Goal: Find specific page/section: Find specific page/section

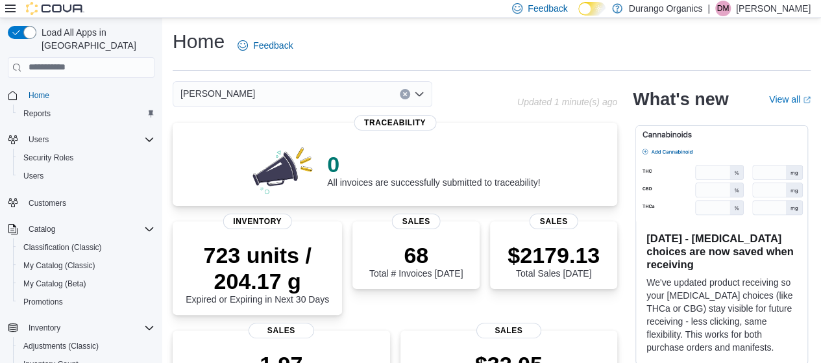
click at [341, 95] on div "[PERSON_NAME]" at bounding box center [302, 94] width 259 height 26
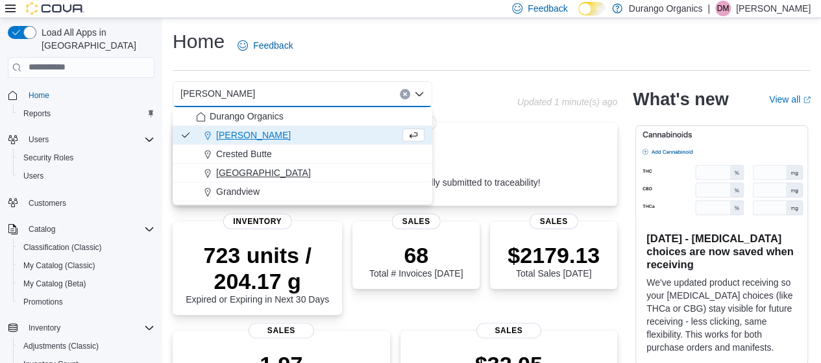
click at [233, 173] on span "[GEOGRAPHIC_DATA]" at bounding box center [263, 172] width 95 height 13
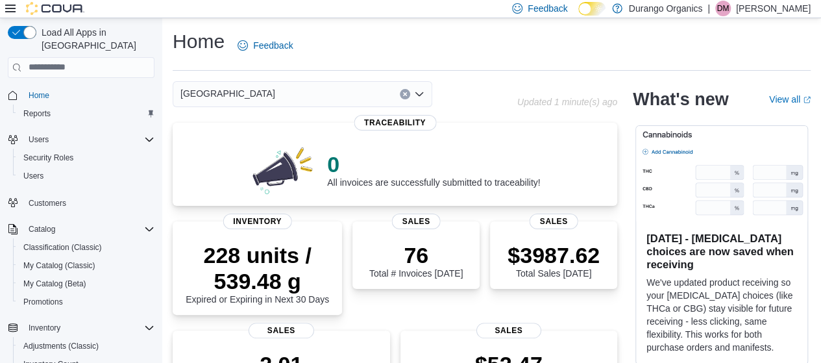
click at [318, 101] on div "[GEOGRAPHIC_DATA]" at bounding box center [302, 94] width 259 height 26
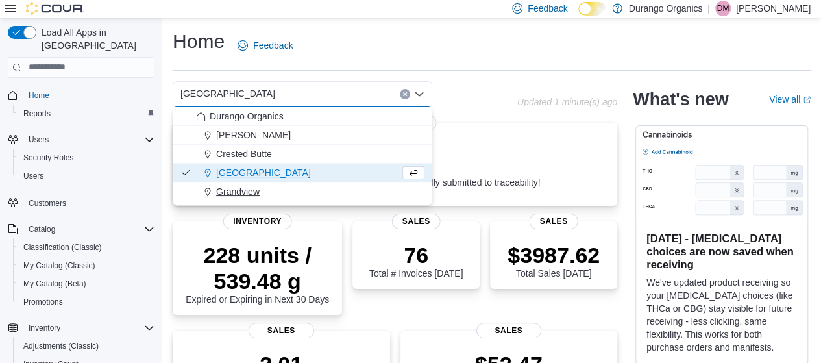
click at [241, 191] on span "Grandview" at bounding box center [237, 191] width 43 height 13
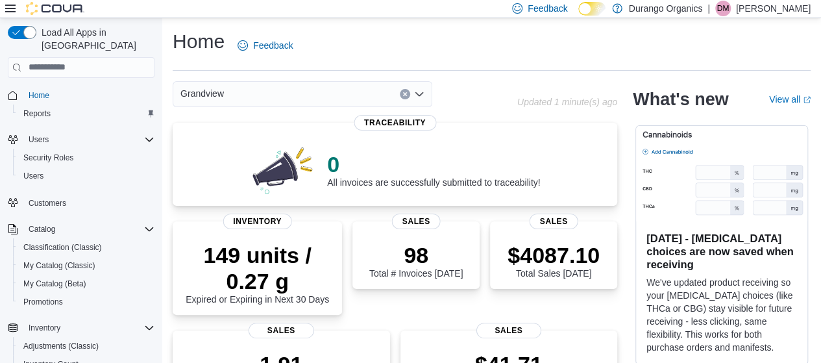
click at [367, 100] on div "Grandview Combo box. Selected. [GEOGRAPHIC_DATA]. Press Backspace to delete [GE…" at bounding box center [302, 94] width 259 height 26
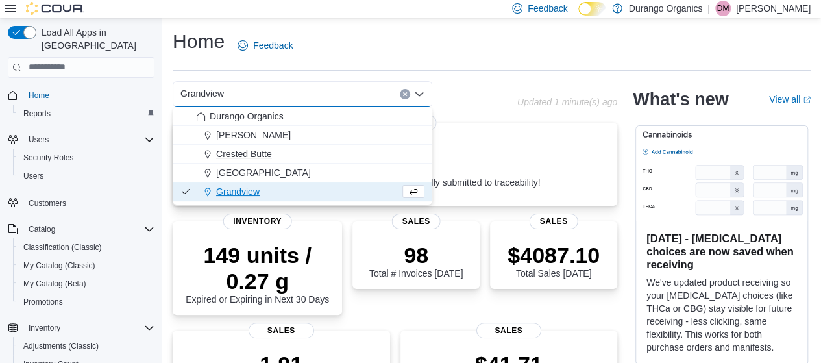
click at [250, 151] on span "Crested Butte" at bounding box center [244, 153] width 56 height 13
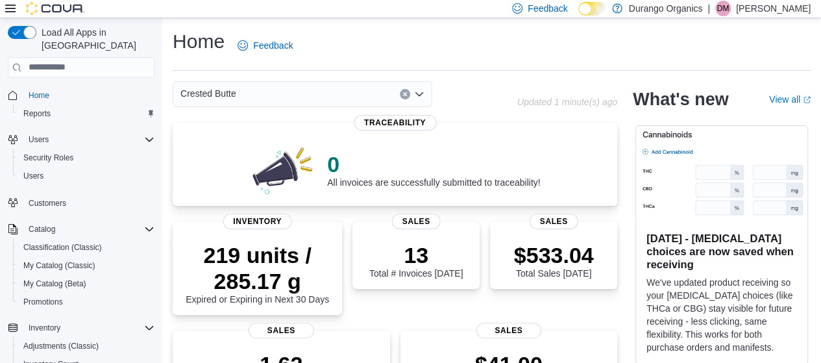
click at [330, 95] on div "Crested Butte Combo box. Selected. Crested Butte. Press Backspace to delete Cre…" at bounding box center [302, 94] width 259 height 26
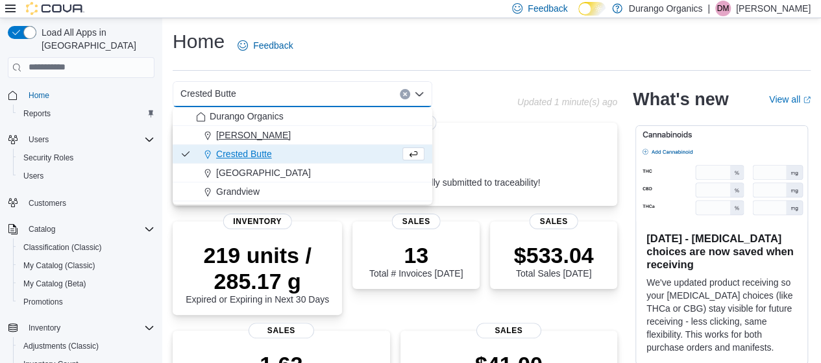
click at [232, 136] on span "[PERSON_NAME]" at bounding box center [253, 134] width 75 height 13
